Goal: Find specific page/section: Find specific page/section

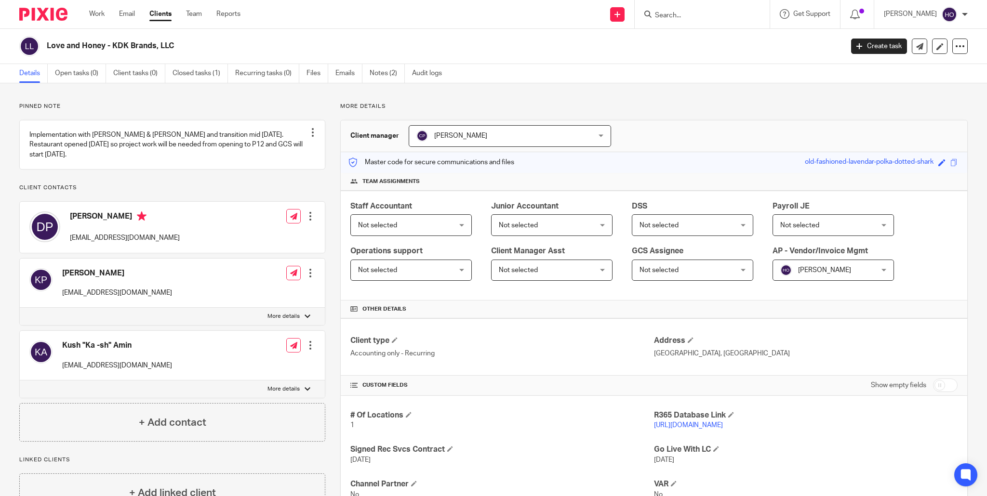
click at [694, 14] on input "Search" at bounding box center [697, 16] width 87 height 9
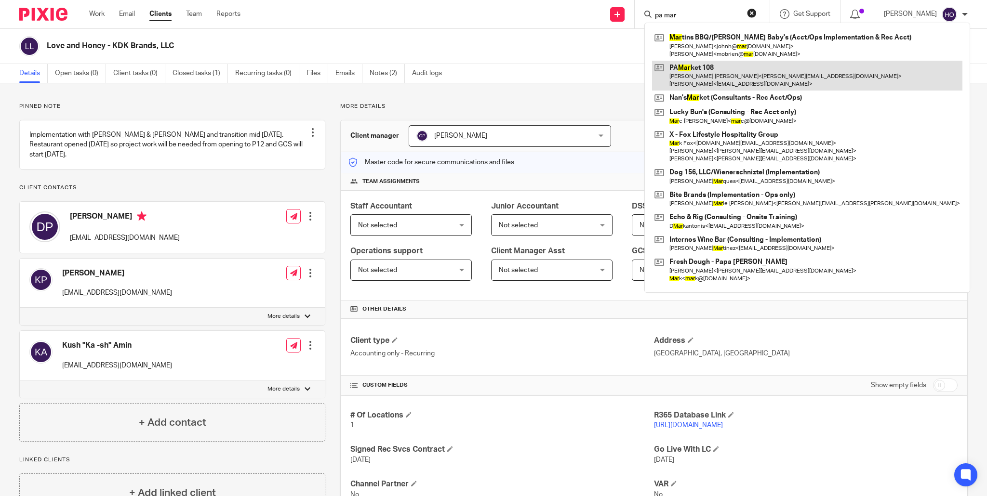
type input "pa mar"
click at [712, 77] on link at bounding box center [807, 76] width 310 height 30
click at [753, 77] on link at bounding box center [807, 76] width 310 height 30
click at [745, 76] on link at bounding box center [807, 76] width 310 height 30
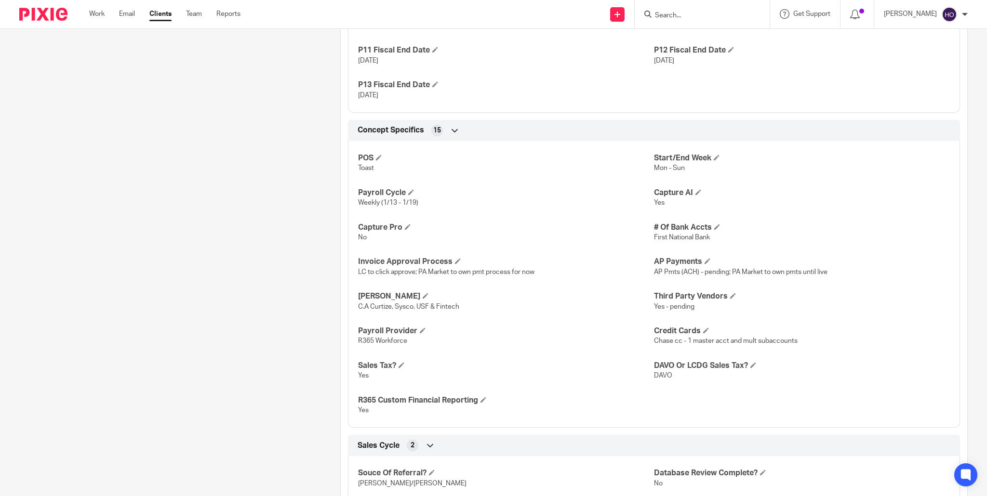
scroll to position [856, 0]
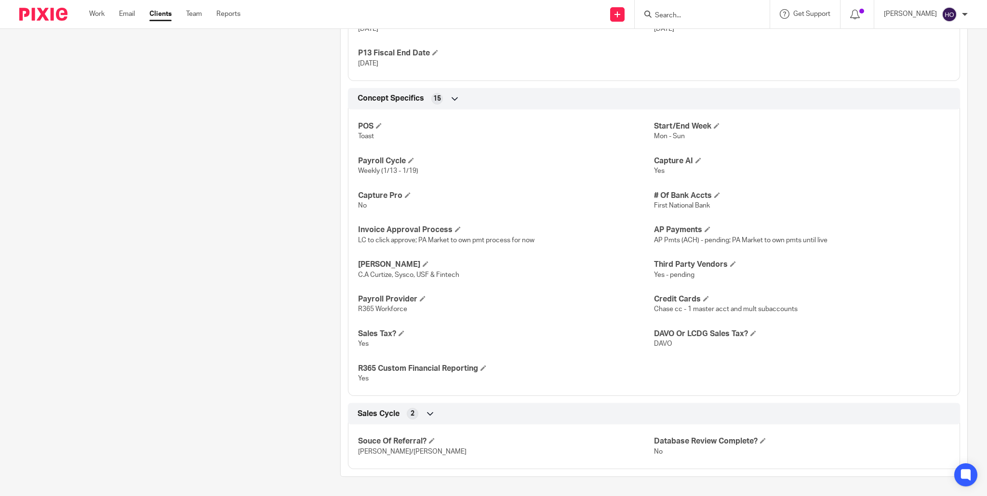
click at [691, 14] on input "Search" at bounding box center [697, 16] width 87 height 9
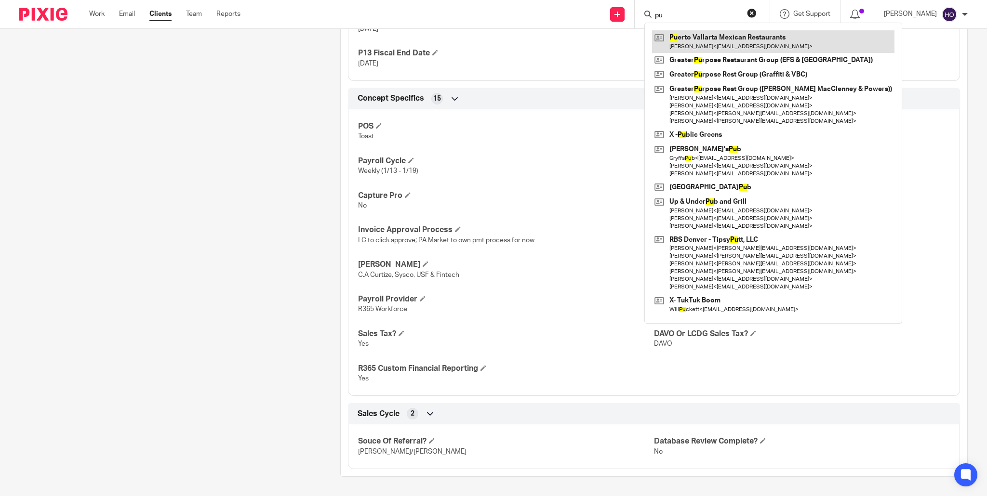
type input "pu"
click at [724, 40] on link at bounding box center [773, 41] width 242 height 22
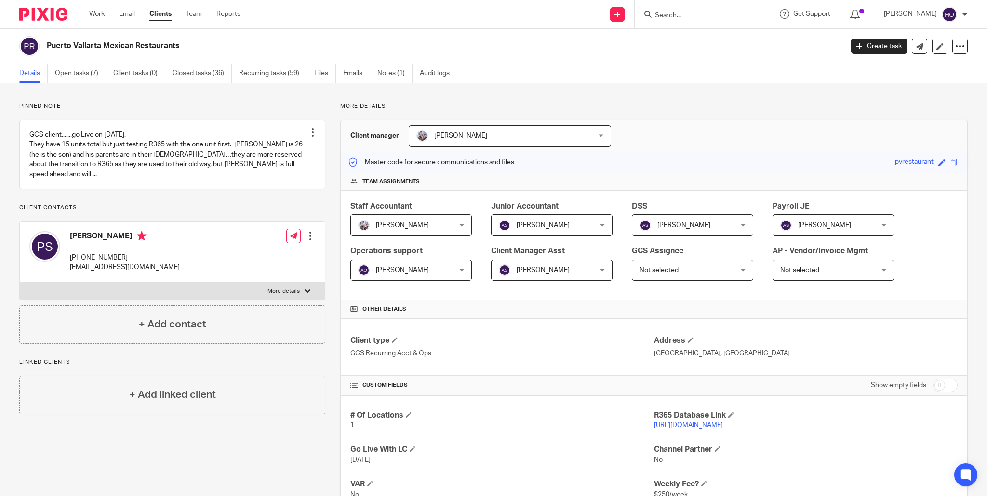
click at [723, 424] on link "https://pvmexican.restaurant365.com" at bounding box center [688, 425] width 69 height 7
